Goal: Check status: Check status

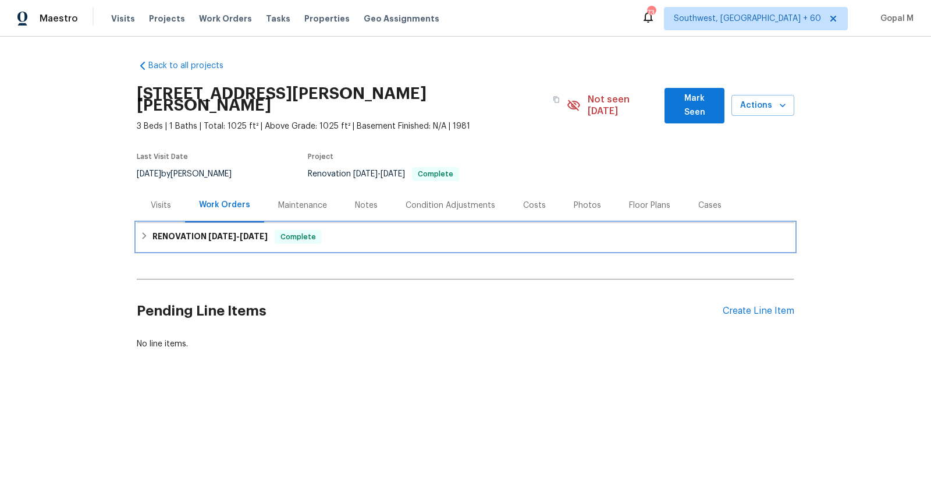
click at [170, 230] on h6 "RENOVATION [DATE] - [DATE]" at bounding box center [209, 237] width 115 height 14
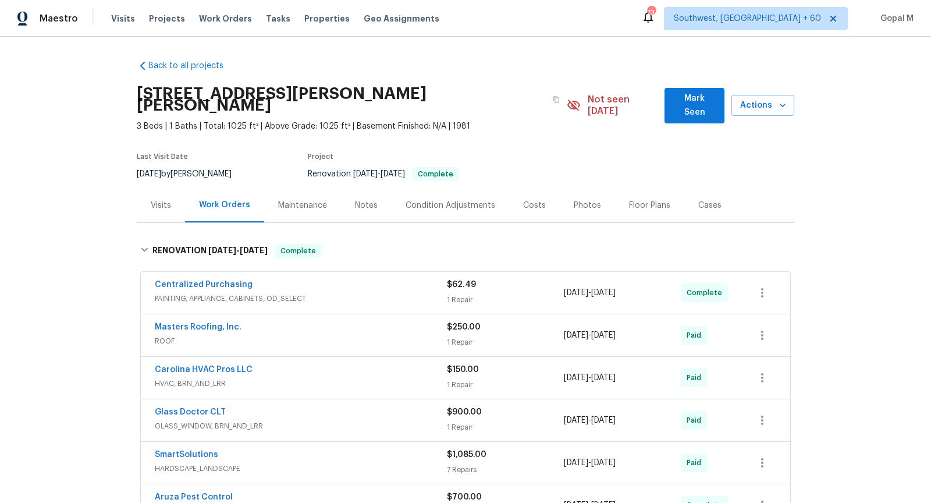
click at [162, 200] on div "Visits" at bounding box center [161, 206] width 20 height 12
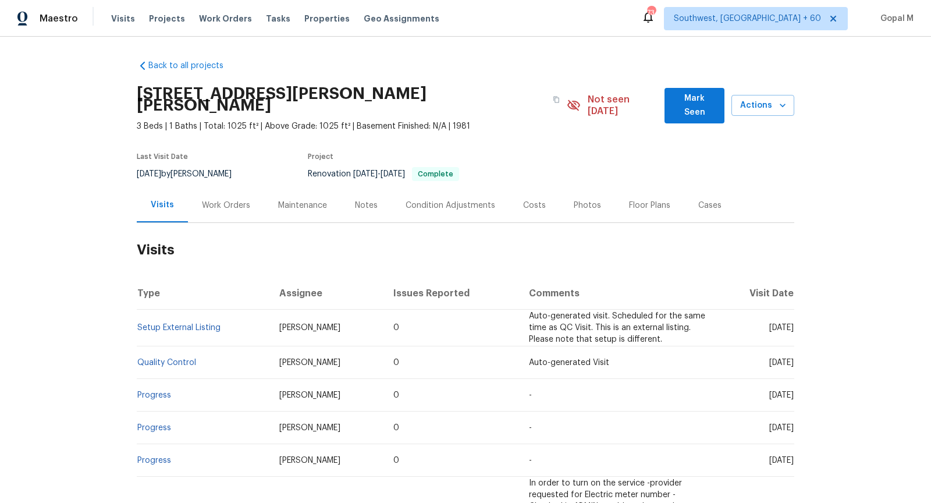
click at [237, 200] on div "Work Orders" at bounding box center [226, 206] width 48 height 12
